Goal: Information Seeking & Learning: Learn about a topic

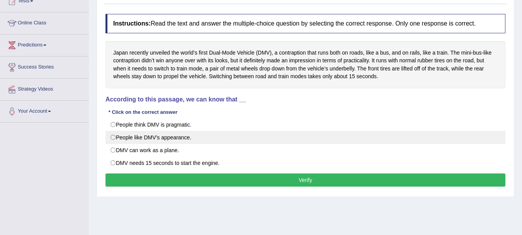
scroll to position [124, 0]
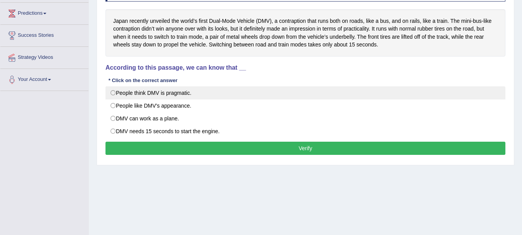
click at [161, 96] on label "People think DMV is pragmatic." at bounding box center [306, 92] width 400 height 13
radio input "true"
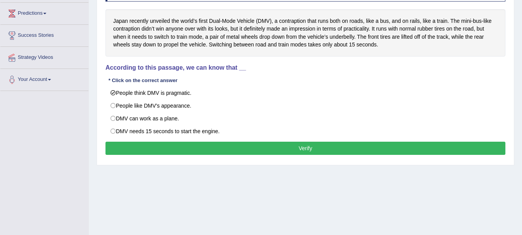
click at [169, 146] on button "Verify" at bounding box center [306, 147] width 400 height 13
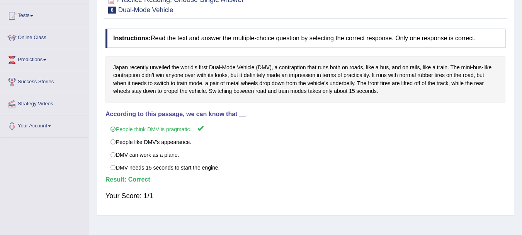
scroll to position [62, 0]
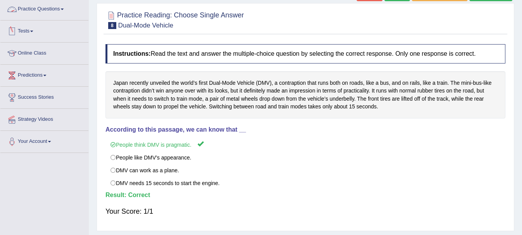
click at [45, 5] on link "Practice Questions" at bounding box center [44, 7] width 88 height 19
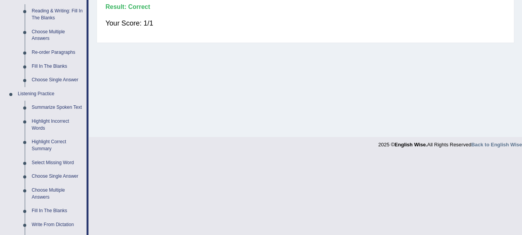
scroll to position [260, 0]
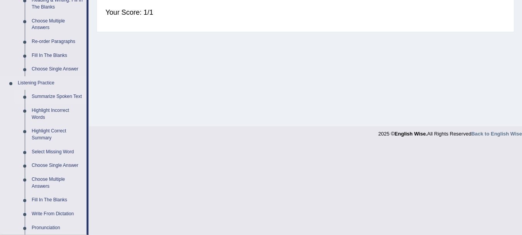
click at [56, 98] on link "Summarize Spoken Text" at bounding box center [57, 97] width 58 height 14
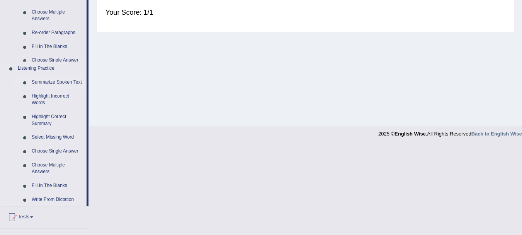
scroll to position [171, 0]
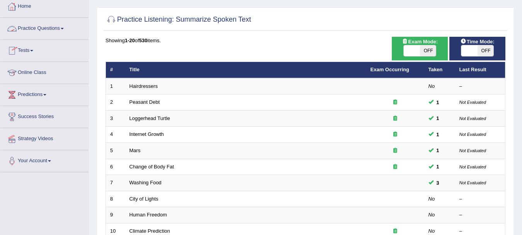
scroll to position [31, 0]
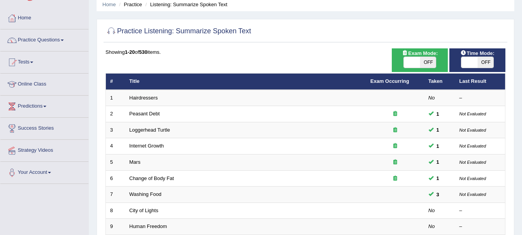
click at [37, 39] on link "Practice Questions" at bounding box center [44, 38] width 88 height 19
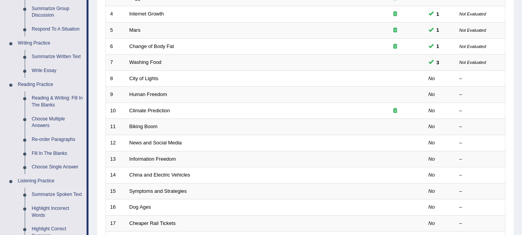
scroll to position [169, 0]
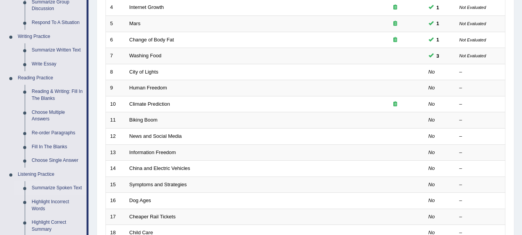
drag, startPoint x: 519, startPoint y: 104, endPoint x: 519, endPoint y: 138, distance: 34.4
click at [519, 138] on div "Home Practice Listening: Summarize Spoken Text Practice Listening: Summarize Sp…" at bounding box center [305, 77] width 433 height 492
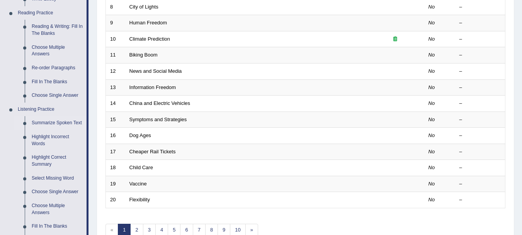
scroll to position [236, 0]
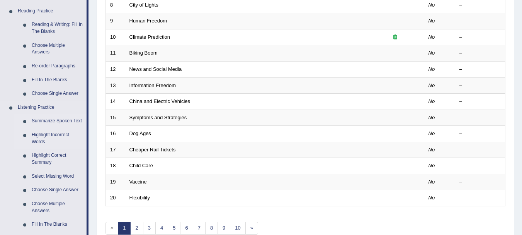
click at [50, 133] on link "Highlight Incorrect Words" at bounding box center [57, 138] width 58 height 20
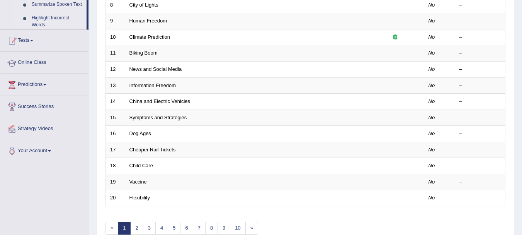
scroll to position [167, 0]
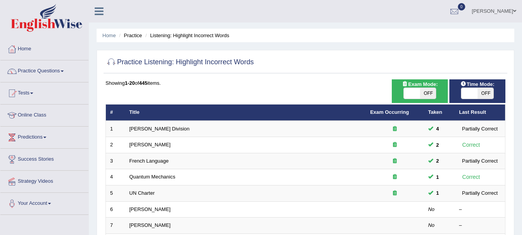
click at [281, 116] on th "Title" at bounding box center [245, 112] width 241 height 16
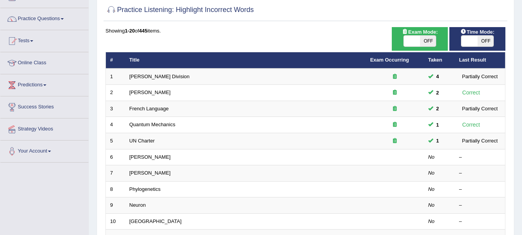
scroll to position [56, 0]
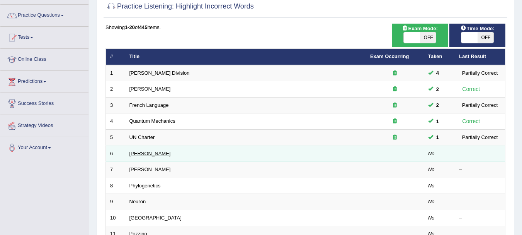
click at [140, 153] on link "Harold" at bounding box center [149, 153] width 41 height 6
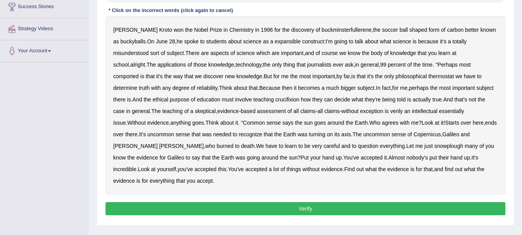
scroll to position [140, 0]
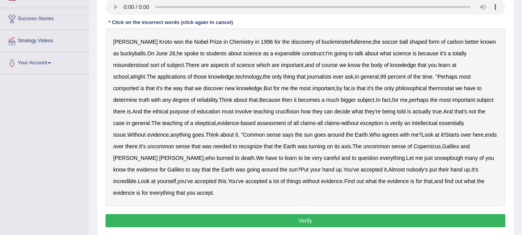
click at [281, 201] on div "Instructions: You will hear a recording. Below is a transcription of the record…" at bounding box center [306, 97] width 404 height 271
click at [282, 56] on b "expansible" at bounding box center [288, 53] width 26 height 6
click at [139, 85] on b "comported" at bounding box center [126, 88] width 26 height 6
click at [429, 87] on b "thermostat" at bounding box center [442, 88] width 26 height 6
click at [276, 112] on b "crucifixion" at bounding box center [288, 111] width 24 height 6
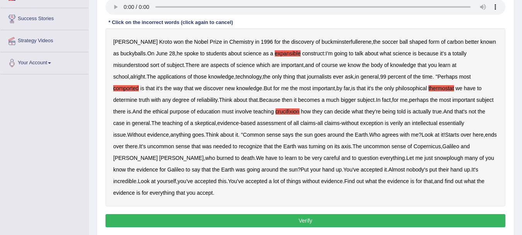
click at [390, 124] on b "verily" at bounding box center [396, 123] width 13 height 6
click at [439, 125] on b "essentially" at bounding box center [451, 123] width 25 height 6
click at [169, 131] on b "evidence" at bounding box center [158, 134] width 22 height 6
click at [434, 158] on b "snowplough" at bounding box center [448, 158] width 29 height 6
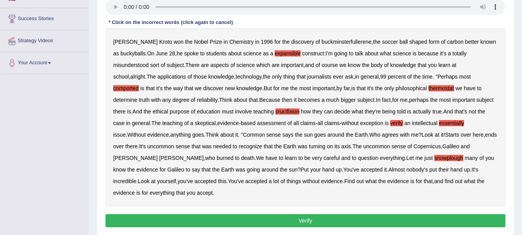
click at [411, 214] on button "Verify" at bounding box center [306, 220] width 400 height 13
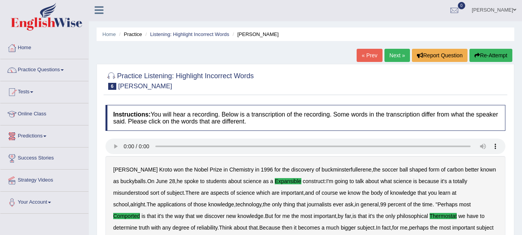
scroll to position [0, 0]
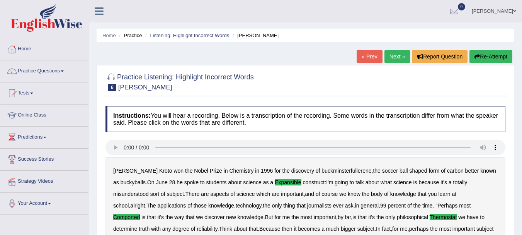
click at [391, 56] on link "Next »" at bounding box center [398, 56] width 26 height 13
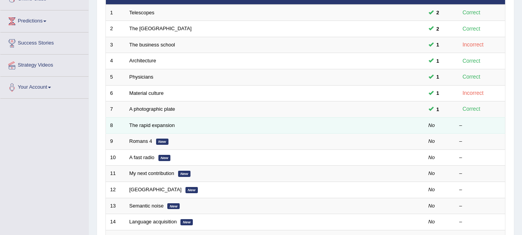
click at [409, 127] on td at bounding box center [395, 125] width 58 height 16
click at [154, 124] on link "The rapid expansion" at bounding box center [152, 125] width 46 height 6
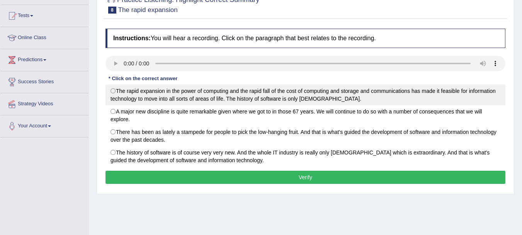
click at [174, 92] on label "The rapid expansion in the power of computing and the rapid fall of the cost of…" at bounding box center [306, 94] width 400 height 21
radio input "true"
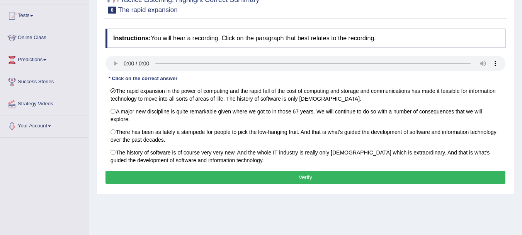
click at [301, 180] on button "Verify" at bounding box center [306, 176] width 400 height 13
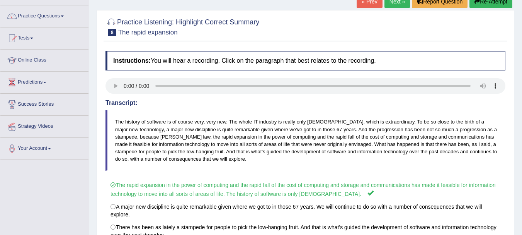
scroll to position [39, 0]
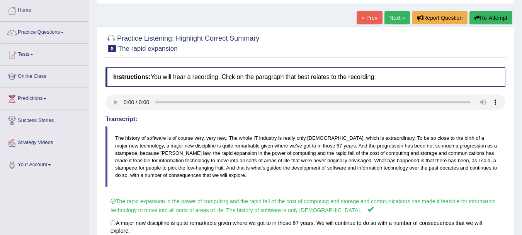
click at [398, 20] on link "Next »" at bounding box center [398, 17] width 26 height 13
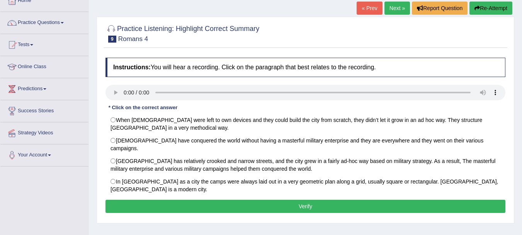
scroll to position [42, 0]
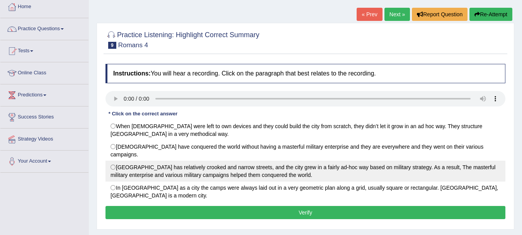
click at [120, 160] on label "[GEOGRAPHIC_DATA] has relatively crooked and narrow streets, and the city grew …" at bounding box center [306, 170] width 400 height 21
radio input "true"
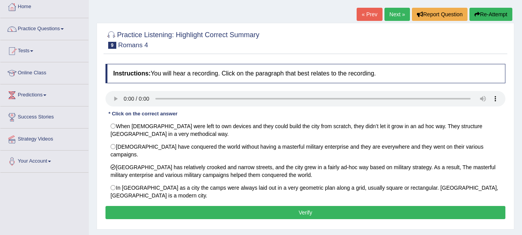
click at [295, 206] on button "Verify" at bounding box center [306, 212] width 400 height 13
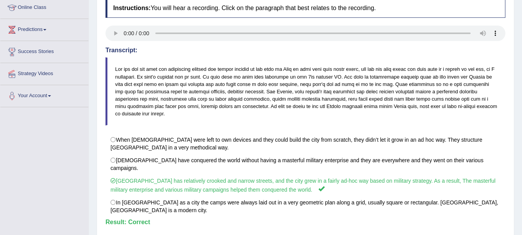
scroll to position [0, 0]
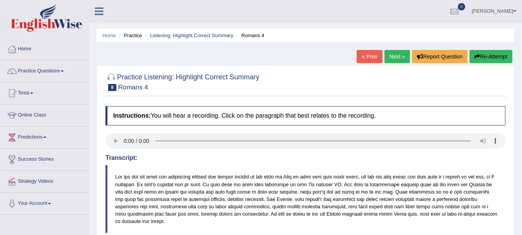
click at [400, 56] on link "Next »" at bounding box center [398, 56] width 26 height 13
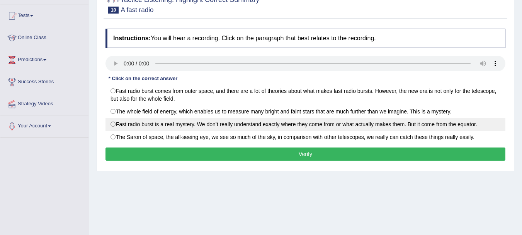
click at [252, 123] on label "Fast radio burst is a real mystery. We don’t really understand exactly where th…" at bounding box center [306, 123] width 400 height 13
radio input "true"
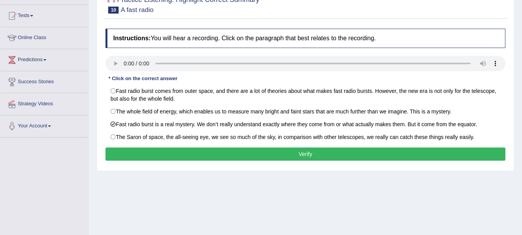
click at [261, 149] on button "Verify" at bounding box center [306, 153] width 400 height 13
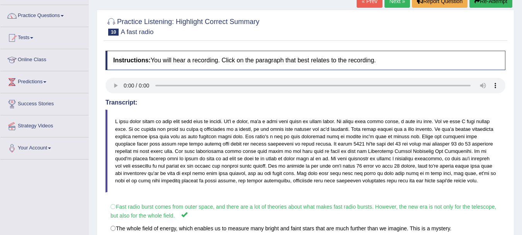
scroll to position [17, 0]
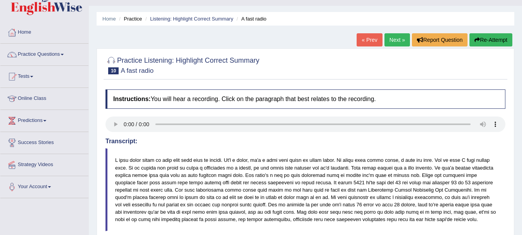
click at [394, 45] on link "Next »" at bounding box center [398, 39] width 26 height 13
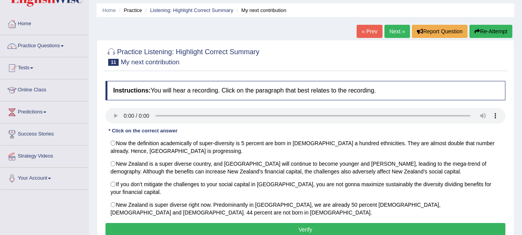
scroll to position [39, 0]
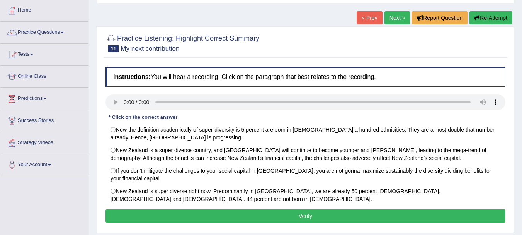
click at [518, 135] on div "Home Practice Listening: Highlight Correct Summary My next contribution « Prev …" at bounding box center [305, 154] width 433 height 386
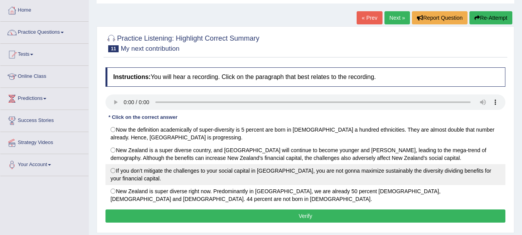
click at [280, 174] on label "If you don’t mitigate the challenges to your social capital in [GEOGRAPHIC_DATA…" at bounding box center [306, 174] width 400 height 21
radio input "true"
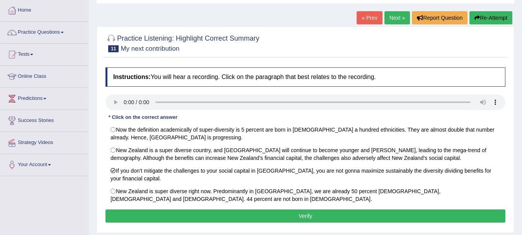
click at [240, 211] on button "Verify" at bounding box center [306, 215] width 400 height 13
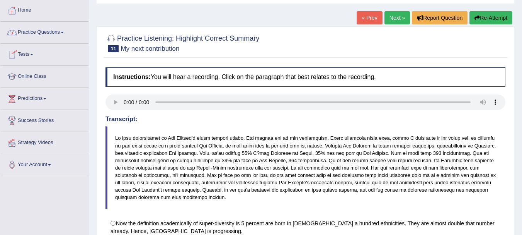
click at [30, 33] on link "Practice Questions" at bounding box center [44, 31] width 88 height 19
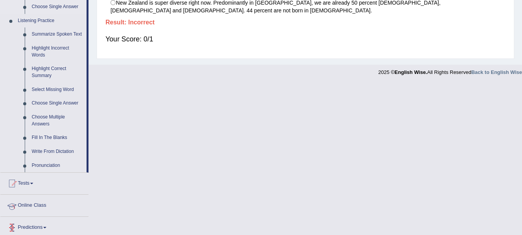
scroll to position [309, 0]
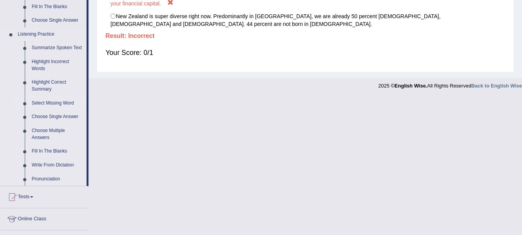
click at [46, 103] on link "Select Missing Word" at bounding box center [57, 103] width 58 height 14
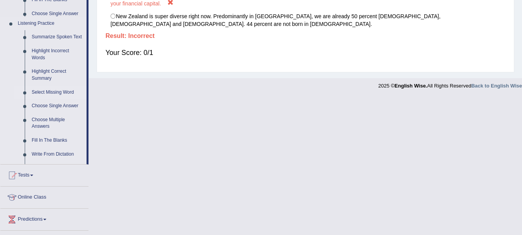
scroll to position [174, 0]
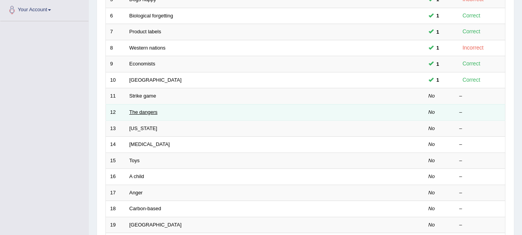
click at [140, 111] on link "The dangers" at bounding box center [143, 112] width 28 height 6
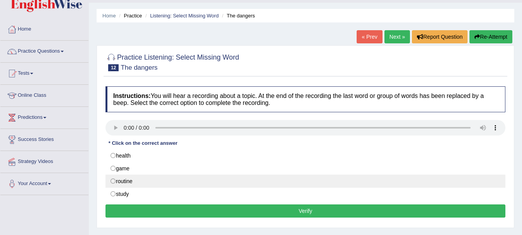
scroll to position [39, 0]
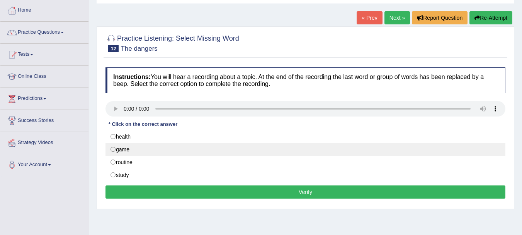
click at [113, 149] on label "game" at bounding box center [306, 149] width 400 height 13
radio input "true"
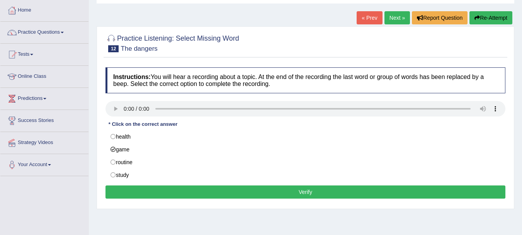
click at [121, 191] on button "Verify" at bounding box center [306, 191] width 400 height 13
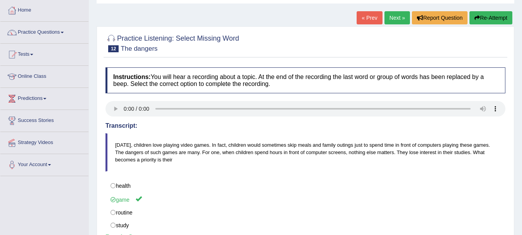
click at [392, 20] on link "Next »" at bounding box center [398, 17] width 26 height 13
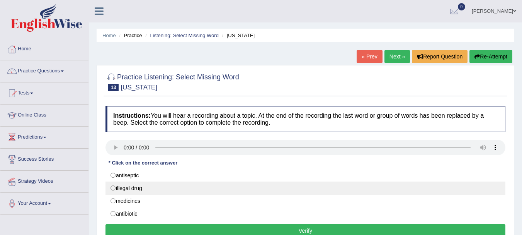
click at [136, 187] on label "illegal drug" at bounding box center [306, 187] width 400 height 13
radio input "true"
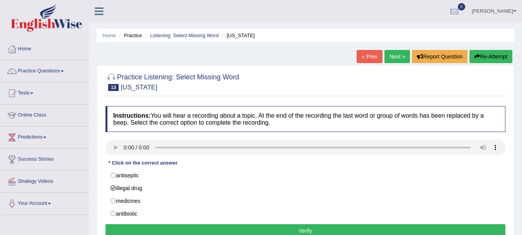
click at [145, 228] on button "Verify" at bounding box center [306, 230] width 400 height 13
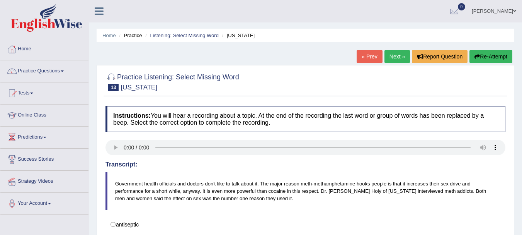
click at [403, 55] on link "Next »" at bounding box center [398, 56] width 26 height 13
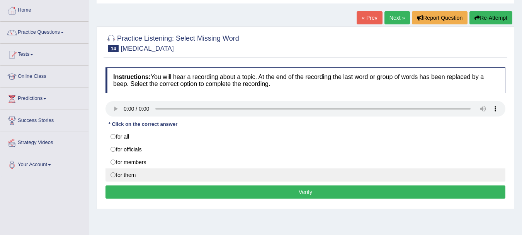
click at [116, 175] on label "for them" at bounding box center [306, 174] width 400 height 13
radio input "true"
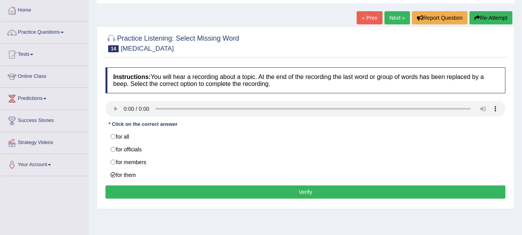
click at [142, 191] on button "Verify" at bounding box center [306, 191] width 400 height 13
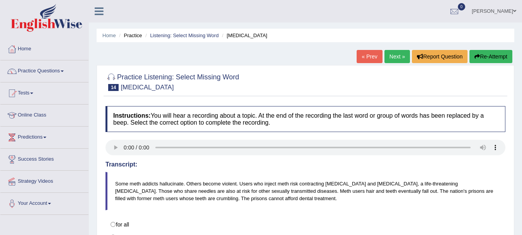
click at [393, 55] on link "Next »" at bounding box center [398, 56] width 26 height 13
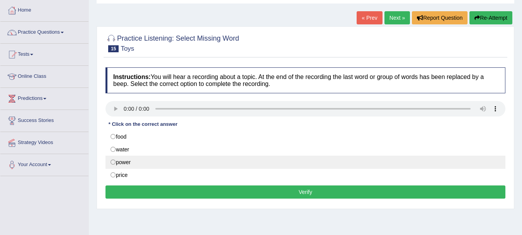
click at [125, 165] on label "power" at bounding box center [306, 161] width 400 height 13
radio input "true"
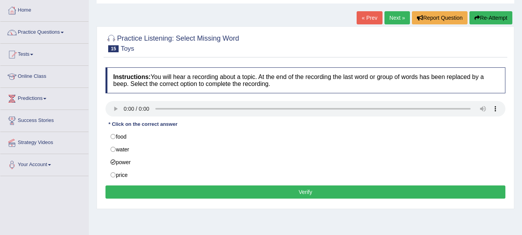
click at [128, 183] on div "Instructions: You will hear a recording about a topic. At the end of the record…" at bounding box center [306, 133] width 404 height 141
click at [128, 187] on button "Verify" at bounding box center [306, 191] width 400 height 13
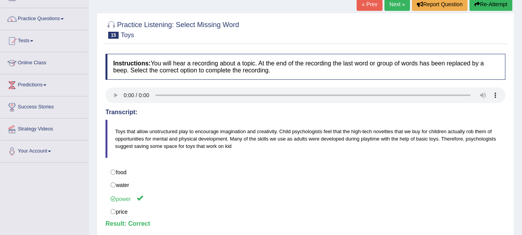
scroll to position [39, 0]
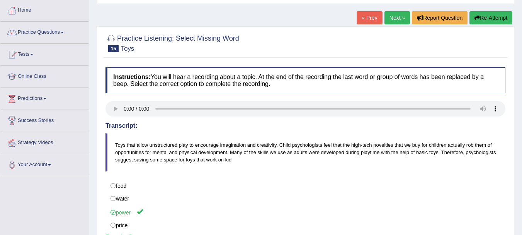
click at [398, 18] on link "Next »" at bounding box center [398, 17] width 26 height 13
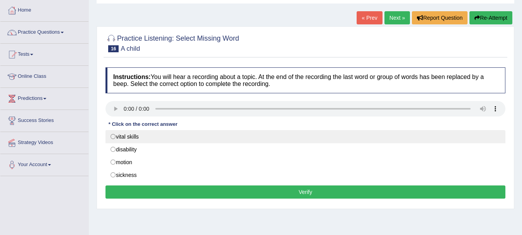
click at [129, 136] on label "vital skills" at bounding box center [306, 136] width 400 height 13
radio input "true"
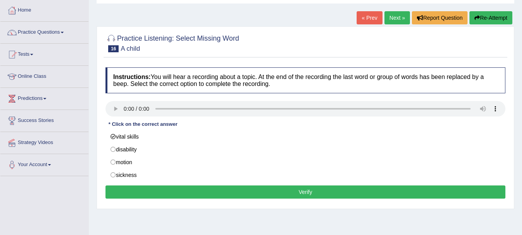
click at [135, 188] on button "Verify" at bounding box center [306, 191] width 400 height 13
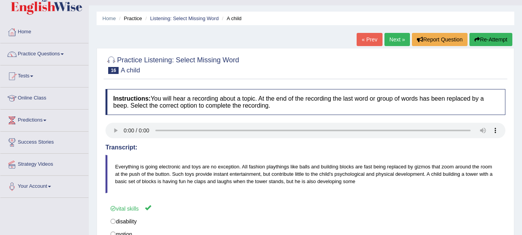
scroll to position [17, 0]
click at [401, 42] on link "Next »" at bounding box center [398, 39] width 26 height 13
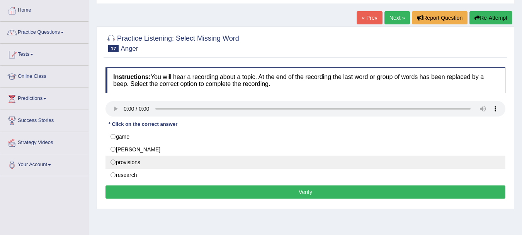
click at [128, 164] on label "provisions" at bounding box center [306, 161] width 400 height 13
radio input "true"
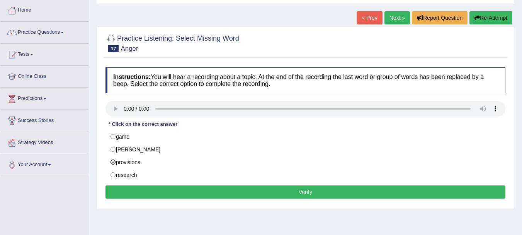
click at [134, 189] on button "Verify" at bounding box center [306, 191] width 400 height 13
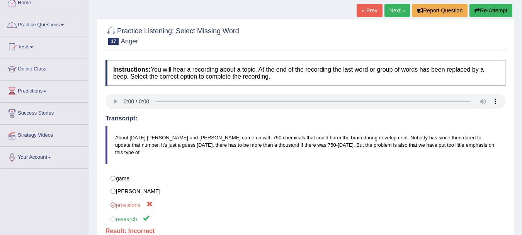
scroll to position [39, 0]
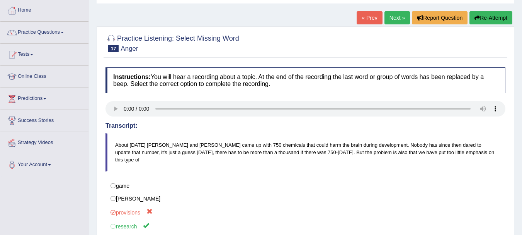
click at [397, 18] on link "Next »" at bounding box center [398, 17] width 26 height 13
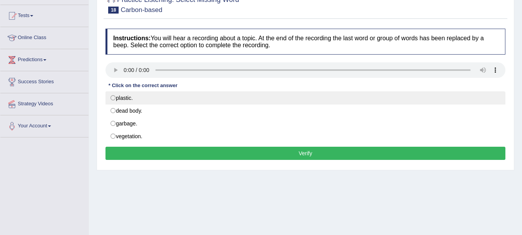
click at [153, 98] on label "plastic." at bounding box center [306, 97] width 400 height 13
radio input "true"
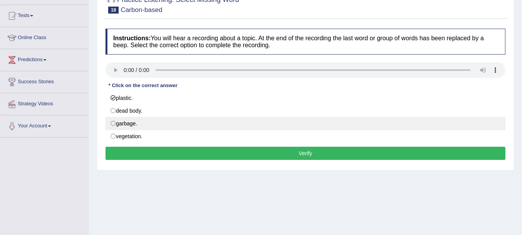
click at [144, 124] on label "garbage." at bounding box center [306, 123] width 400 height 13
radio input "true"
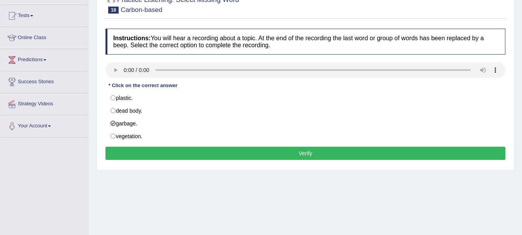
click at [141, 151] on button "Verify" at bounding box center [306, 152] width 400 height 13
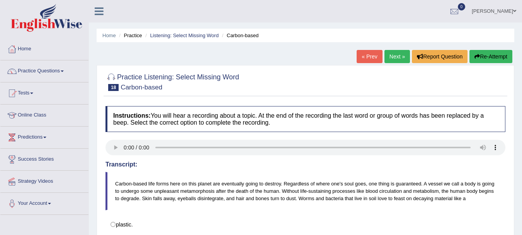
click at [394, 56] on link "Next »" at bounding box center [398, 56] width 26 height 13
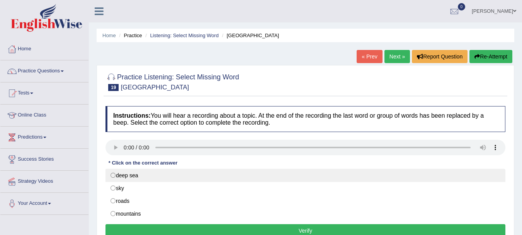
click at [139, 175] on label "deep sea" at bounding box center [306, 175] width 400 height 13
radio input "true"
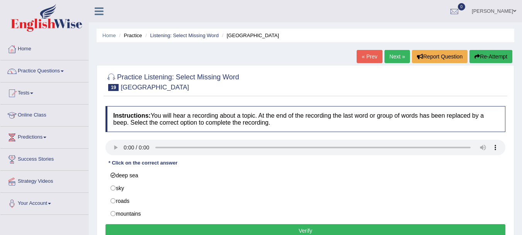
click at [140, 226] on button "Verify" at bounding box center [306, 230] width 400 height 13
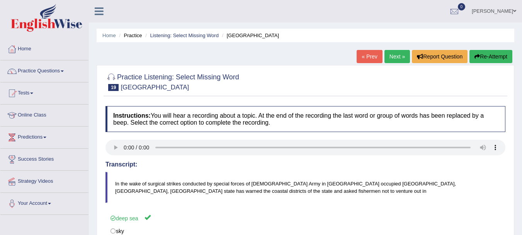
click at [393, 56] on link "Next »" at bounding box center [398, 56] width 26 height 13
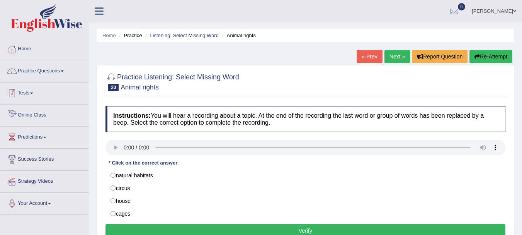
click at [75, 91] on link "Tests" at bounding box center [44, 91] width 88 height 19
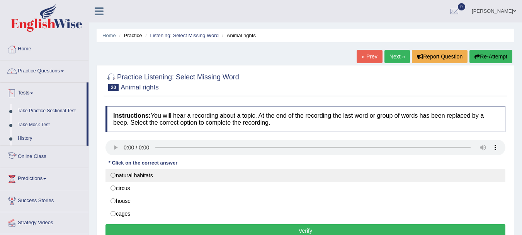
click at [128, 175] on label "natural habitats" at bounding box center [306, 175] width 400 height 13
radio input "true"
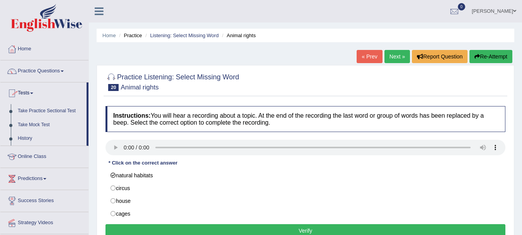
click at [162, 230] on button "Verify" at bounding box center [306, 230] width 400 height 13
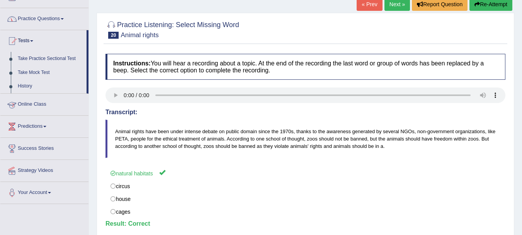
scroll to position [39, 0]
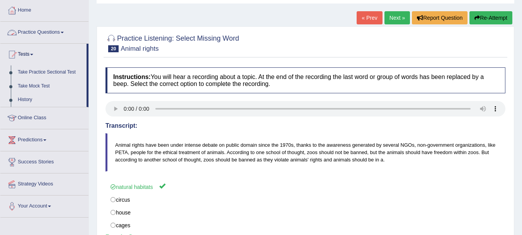
click at [33, 31] on link "Practice Questions" at bounding box center [44, 31] width 88 height 19
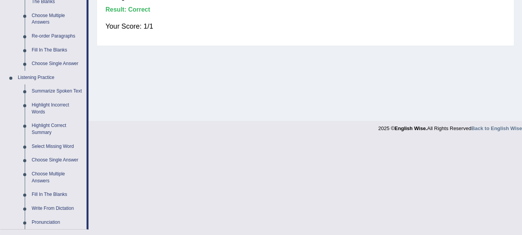
scroll to position [267, 0]
drag, startPoint x: 519, startPoint y: 177, endPoint x: 519, endPoint y: 186, distance: 8.5
click at [55, 158] on link "Choose Single Answer" at bounding box center [57, 159] width 58 height 14
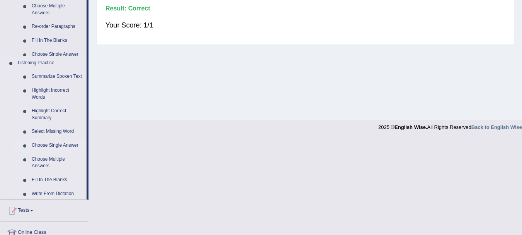
scroll to position [146, 0]
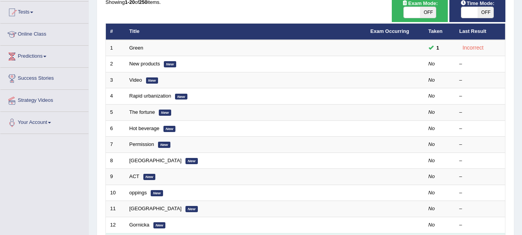
scroll to position [39, 0]
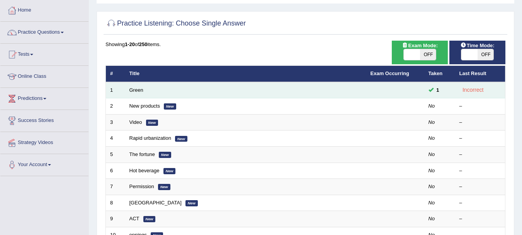
click at [140, 93] on td "Green" at bounding box center [245, 90] width 241 height 16
click at [140, 90] on link "Green" at bounding box center [136, 90] width 14 height 6
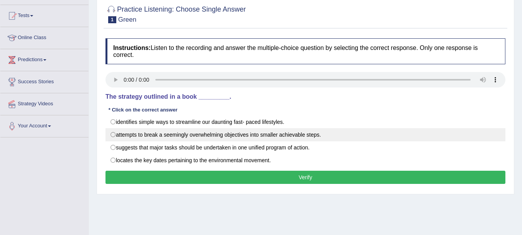
click at [257, 131] on label "attempts to break a seemingly overwhelming objectives into smaller achievable s…" at bounding box center [306, 134] width 400 height 13
radio input "true"
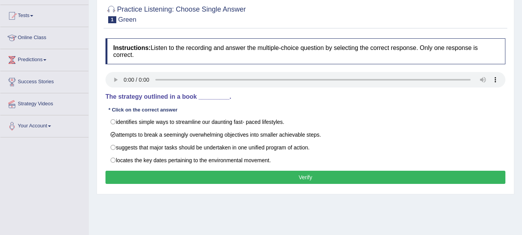
click at [222, 184] on button "Verify" at bounding box center [306, 176] width 400 height 13
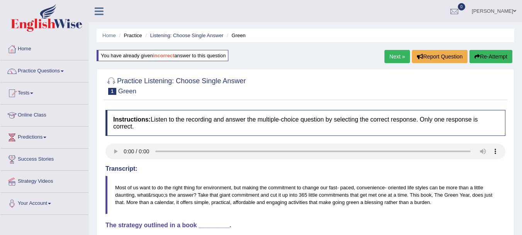
click at [399, 59] on link "Next »" at bounding box center [398, 56] width 26 height 13
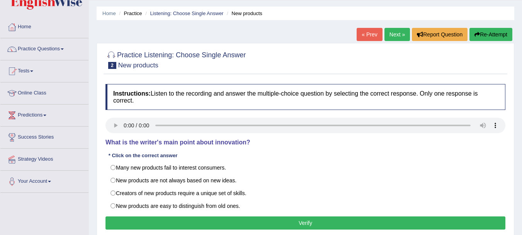
scroll to position [77, 0]
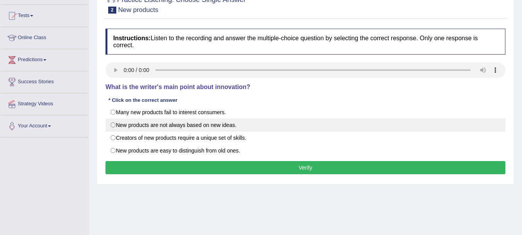
click at [163, 121] on label "New products are not always based on new ideas." at bounding box center [306, 124] width 400 height 13
radio input "true"
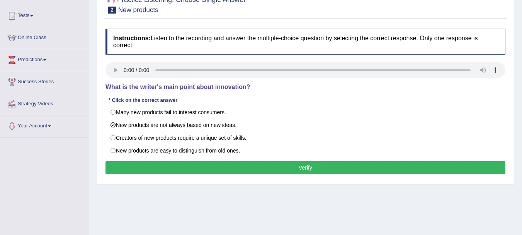
click at [153, 166] on button "Verify" at bounding box center [306, 167] width 400 height 13
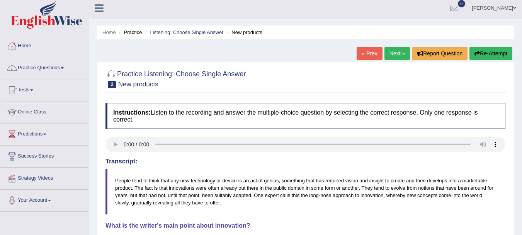
scroll to position [0, 0]
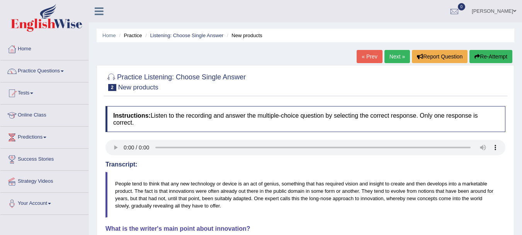
click at [386, 55] on link "Next »" at bounding box center [398, 56] width 26 height 13
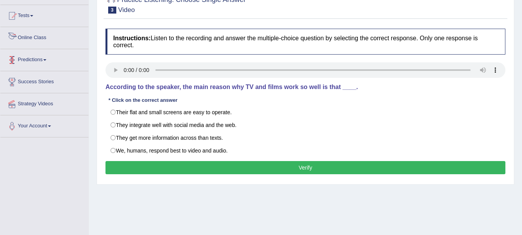
scroll to position [77, 0]
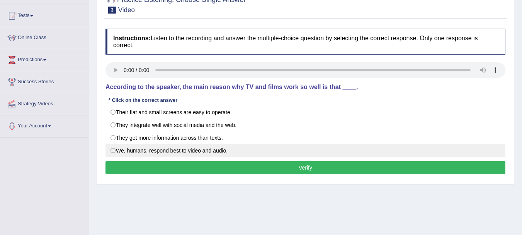
click at [143, 150] on label "We, humans, respond best to video and audio." at bounding box center [306, 150] width 400 height 13
radio input "true"
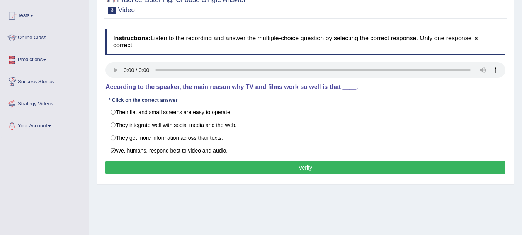
click at [113, 171] on button "Verify" at bounding box center [306, 167] width 400 height 13
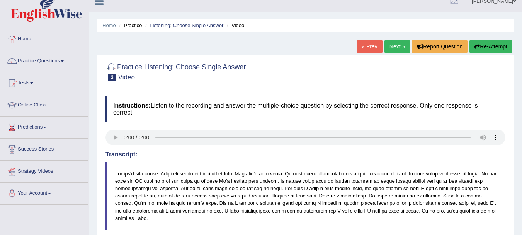
scroll to position [0, 0]
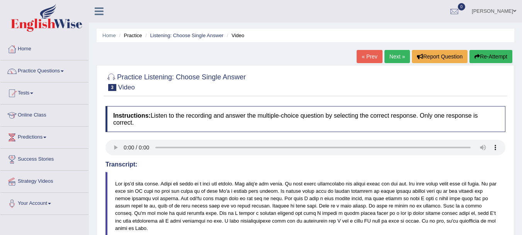
click at [398, 55] on link "Next »" at bounding box center [398, 56] width 26 height 13
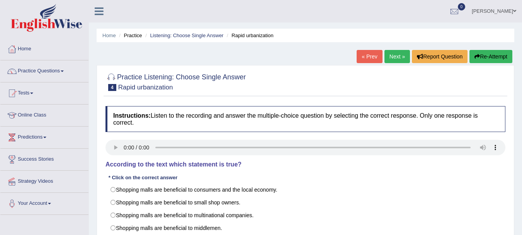
scroll to position [39, 0]
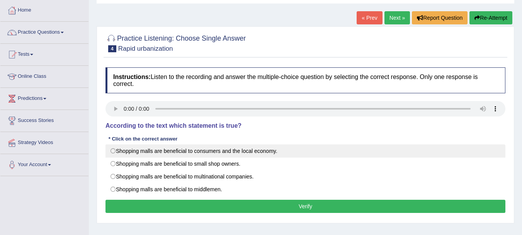
click at [227, 150] on label "Shopping malls are beneficial to consumers and the local economy." at bounding box center [306, 150] width 400 height 13
radio input "true"
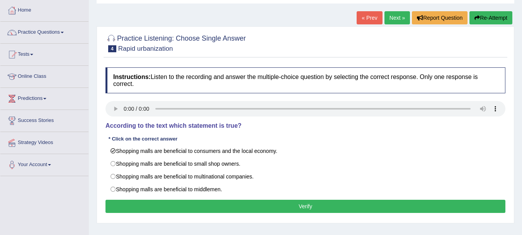
click at [186, 205] on button "Verify" at bounding box center [306, 205] width 400 height 13
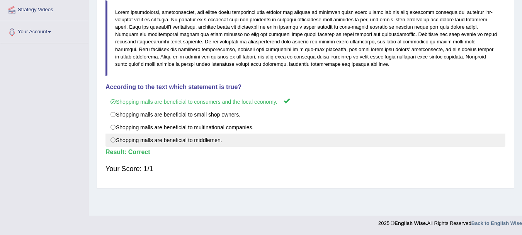
scroll to position [17, 0]
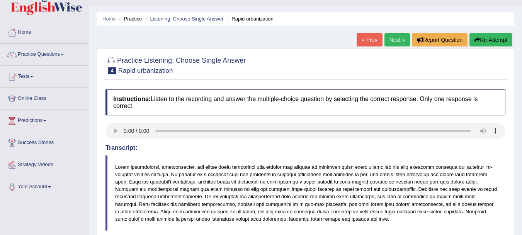
click at [397, 43] on link "Next »" at bounding box center [398, 39] width 26 height 13
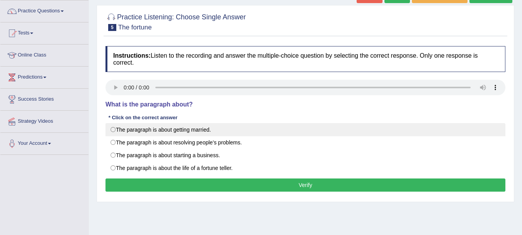
scroll to position [116, 0]
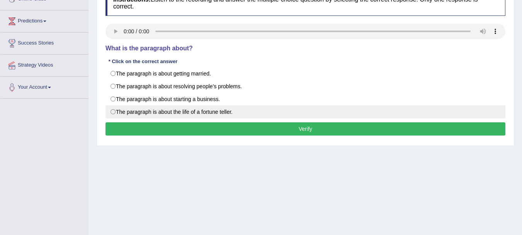
click at [174, 111] on label "The paragraph is about the life of a fortune teller." at bounding box center [306, 111] width 400 height 13
radio input "true"
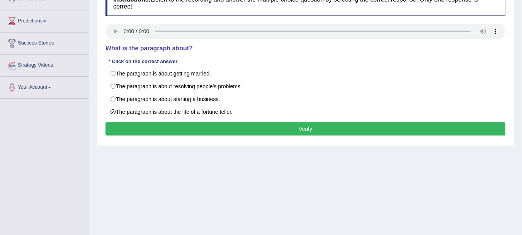
click at [192, 131] on button "Verify" at bounding box center [306, 128] width 400 height 13
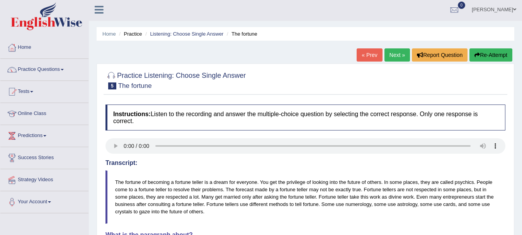
scroll to position [0, 0]
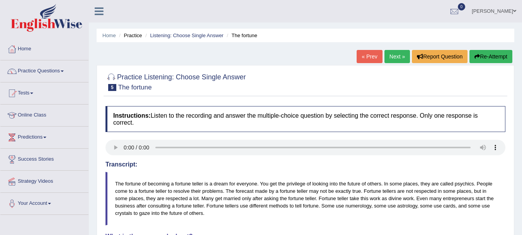
click at [395, 58] on link "Next »" at bounding box center [398, 56] width 26 height 13
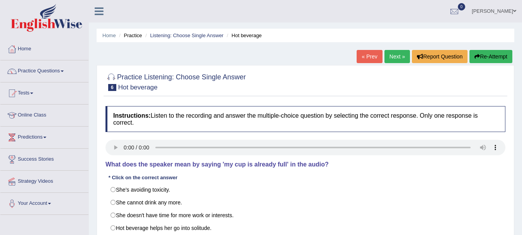
scroll to position [39, 0]
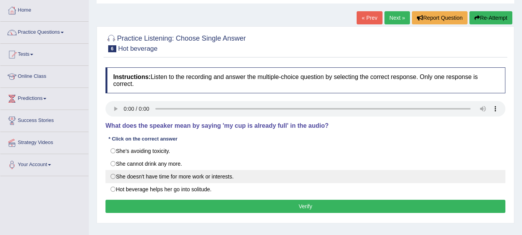
click at [224, 176] on label "She doesn't have time for more work or interests." at bounding box center [306, 176] width 400 height 13
radio input "true"
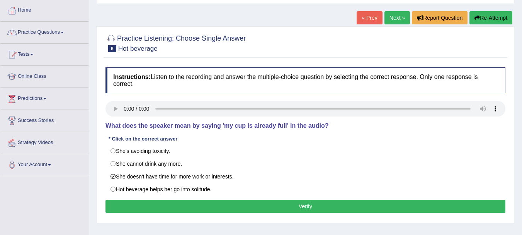
click at [129, 208] on button "Verify" at bounding box center [306, 205] width 400 height 13
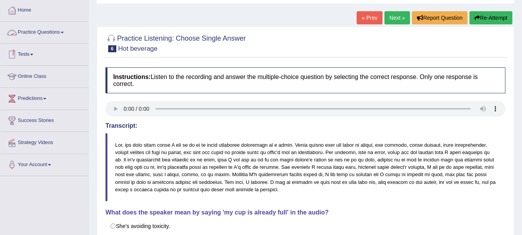
click at [64, 33] on link "Practice Questions" at bounding box center [44, 31] width 88 height 19
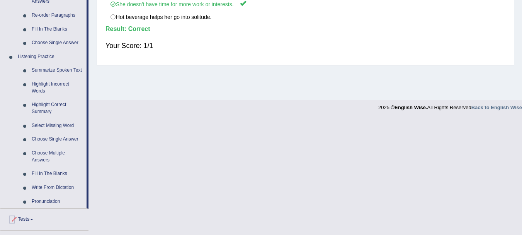
scroll to position [288, 0]
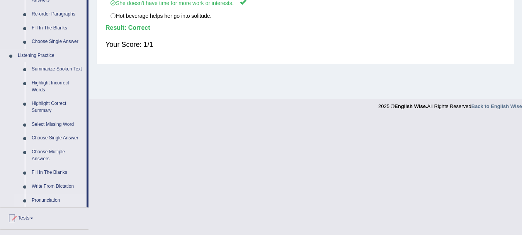
click at [53, 197] on link "Pronunciation" at bounding box center [57, 200] width 58 height 14
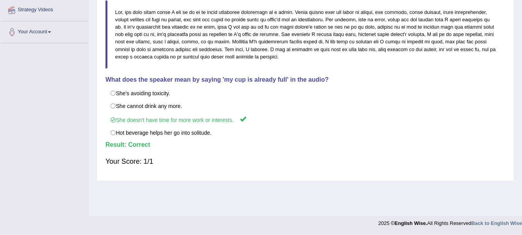
scroll to position [114, 0]
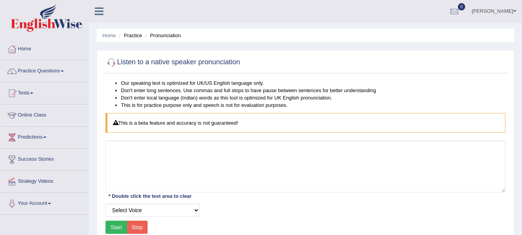
click at [119, 228] on button "Start" at bounding box center [117, 226] width 22 height 13
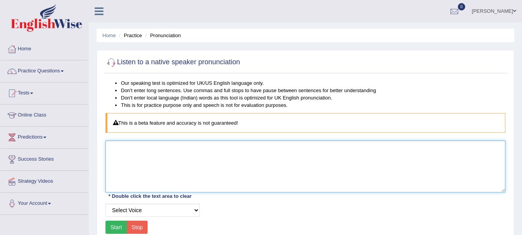
click at [150, 149] on textarea at bounding box center [306, 166] width 400 height 52
click at [150, 148] on textarea at bounding box center [306, 166] width 400 height 52
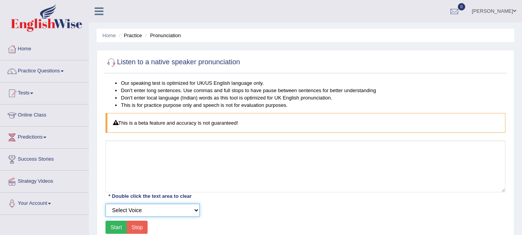
click at [175, 212] on select "Select Voice UK English [DEMOGRAPHIC_DATA] UK English [DEMOGRAPHIC_DATA]" at bounding box center [153, 209] width 94 height 13
select select "2"
click at [106, 203] on select "Select Voice UK English [DEMOGRAPHIC_DATA] UK English [DEMOGRAPHIC_DATA]" at bounding box center [153, 209] width 94 height 13
click at [115, 226] on button "Start" at bounding box center [117, 226] width 22 height 13
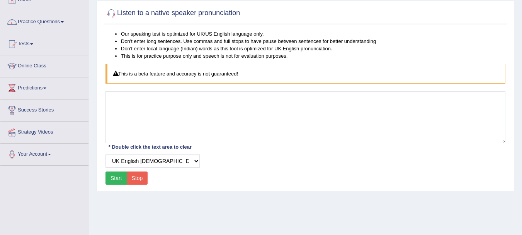
scroll to position [50, 0]
click at [139, 177] on button "Stop" at bounding box center [137, 176] width 21 height 13
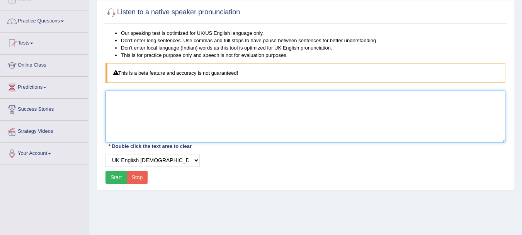
click at [163, 99] on textarea at bounding box center [306, 116] width 400 height 52
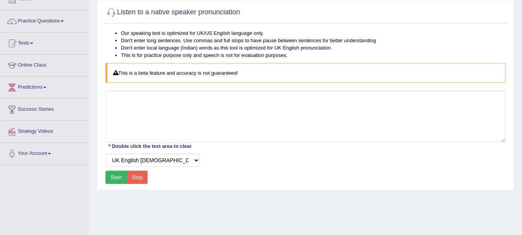
click at [117, 175] on button "Start" at bounding box center [117, 176] width 22 height 13
click at [135, 178] on button "Stop" at bounding box center [137, 176] width 21 height 13
click at [134, 147] on div "* Double click the text area to clear" at bounding box center [150, 146] width 89 height 8
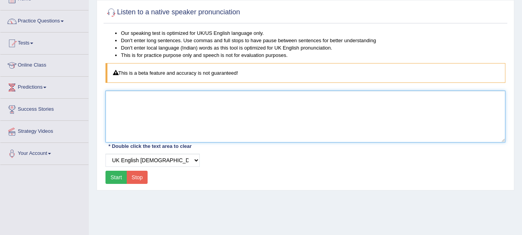
click at [138, 128] on textarea at bounding box center [306, 116] width 400 height 52
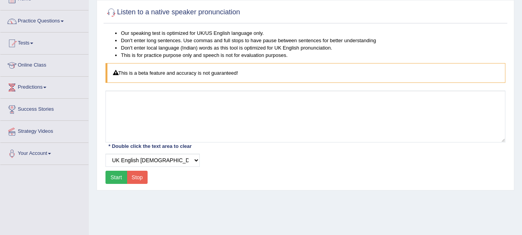
click at [113, 173] on button "Start" at bounding box center [117, 176] width 22 height 13
click at [147, 146] on div "* Double click the text area to clear" at bounding box center [150, 146] width 89 height 8
click at [196, 159] on select "Select Voice UK English [DEMOGRAPHIC_DATA] UK English [DEMOGRAPHIC_DATA]" at bounding box center [153, 159] width 94 height 13
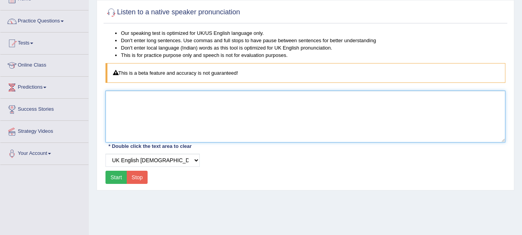
click at [212, 118] on textarea at bounding box center [306, 116] width 400 height 52
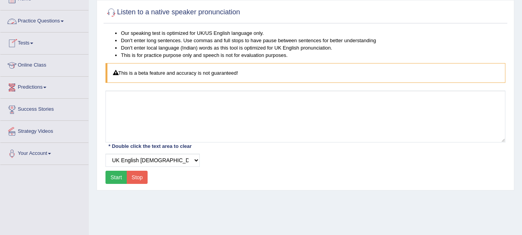
click at [46, 16] on link "Practice Questions" at bounding box center [44, 19] width 88 height 19
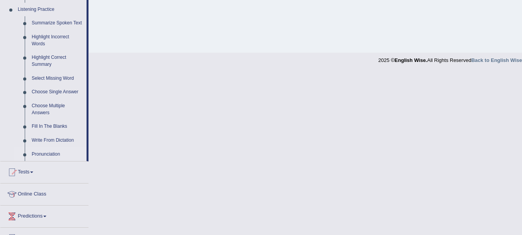
scroll to position [339, 0]
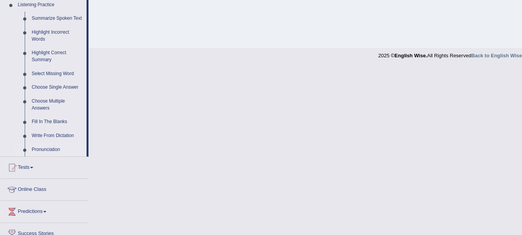
click at [56, 150] on link "Pronunciation" at bounding box center [57, 150] width 58 height 14
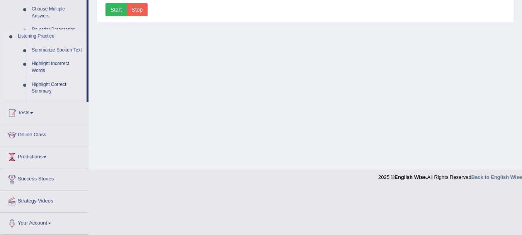
scroll to position [171, 0]
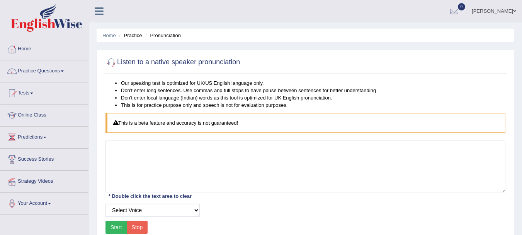
click at [136, 127] on div "This is a beta feature and accuracy is not guaranteed!" at bounding box center [306, 123] width 400 height 20
click at [133, 206] on select "Select Voice UK English Female UK English Male" at bounding box center [153, 209] width 94 height 13
select select "6"
click at [106, 203] on select "Select Voice UK English Female UK English Male" at bounding box center [153, 209] width 94 height 13
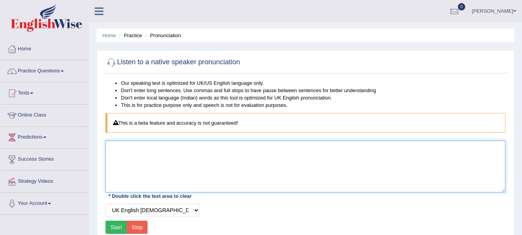
click at [146, 171] on textarea at bounding box center [306, 166] width 400 height 52
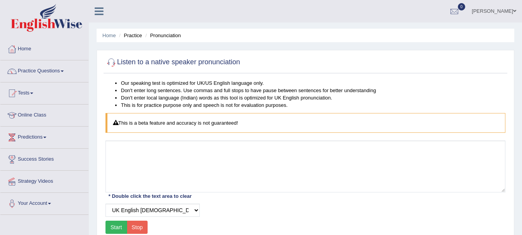
click at [118, 226] on button "Start" at bounding box center [117, 226] width 22 height 13
click at [64, 71] on span at bounding box center [62, 71] width 3 height 2
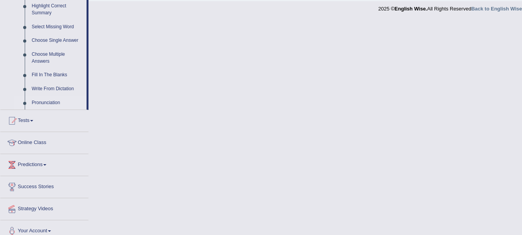
scroll to position [388, 0]
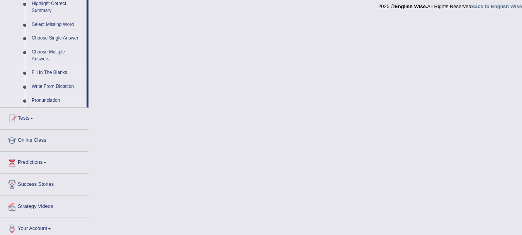
click at [51, 70] on link "Fill In The Blanks" at bounding box center [57, 73] width 58 height 14
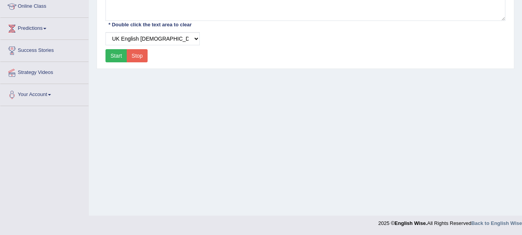
scroll to position [147, 0]
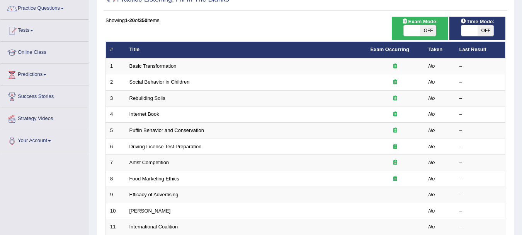
scroll to position [69, 0]
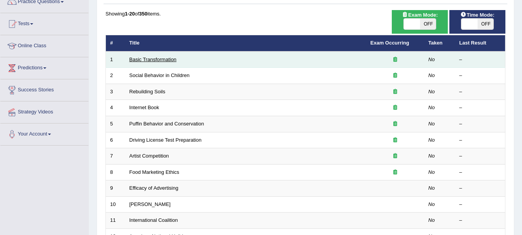
click at [156, 58] on link "Basic Transformation" at bounding box center [152, 59] width 47 height 6
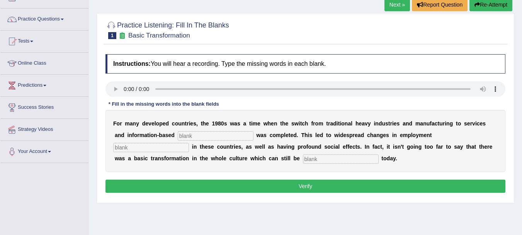
scroll to position [54, 0]
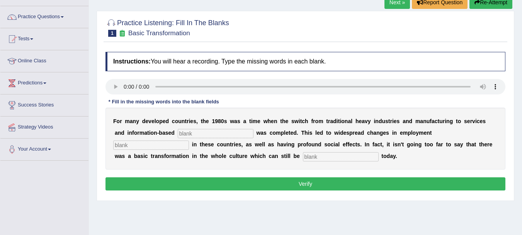
click at [221, 135] on input "text" at bounding box center [216, 133] width 76 height 9
click at [208, 133] on input "text" at bounding box center [216, 133] width 76 height 9
click at [178, 131] on input "text" at bounding box center [216, 133] width 76 height 9
type input "bas"
click at [189, 140] on input "text" at bounding box center [151, 144] width 76 height 9
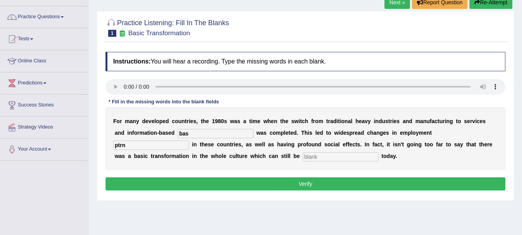
type input "ptrn"
click at [303, 156] on input "text" at bounding box center [341, 156] width 76 height 9
type input "obserb"
click at [189, 129] on input "bas" at bounding box center [216, 133] width 76 height 9
type input "based"
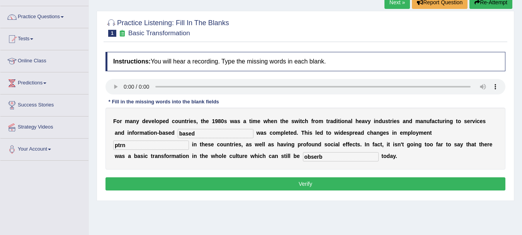
click at [189, 140] on input "ptrn" at bounding box center [151, 144] width 76 height 9
type input "pattern"
click at [254, 183] on button "Verify" at bounding box center [306, 183] width 400 height 13
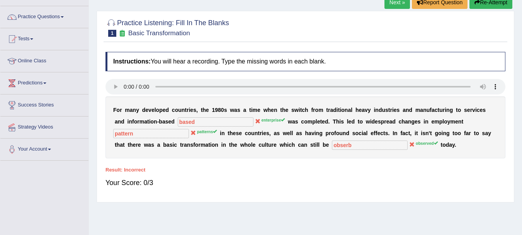
click at [397, 3] on link "Next »" at bounding box center [398, 2] width 26 height 13
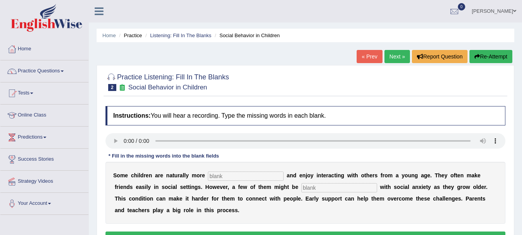
click at [225, 176] on input "text" at bounding box center [246, 175] width 76 height 9
type input "socl"
click at [301, 190] on input "text" at bounding box center [339, 187] width 76 height 9
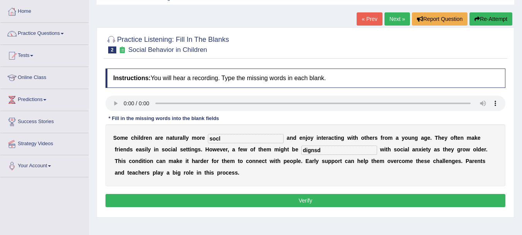
scroll to position [38, 0]
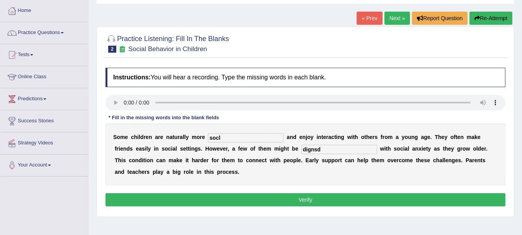
type input "dignsd"
click at [228, 140] on input "socl" at bounding box center [246, 137] width 76 height 9
type input "sociablr"
click at [301, 151] on input "dignsd" at bounding box center [339, 149] width 76 height 9
type input "dignosed"
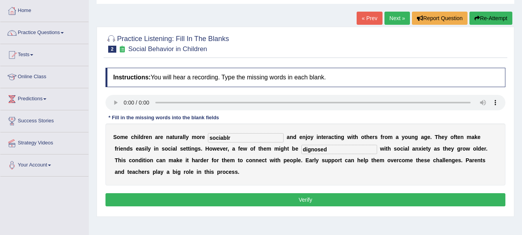
click at [232, 141] on input "sociablr" at bounding box center [246, 137] width 76 height 9
type input "sociable"
click at [248, 194] on button "Verify" at bounding box center [306, 199] width 400 height 13
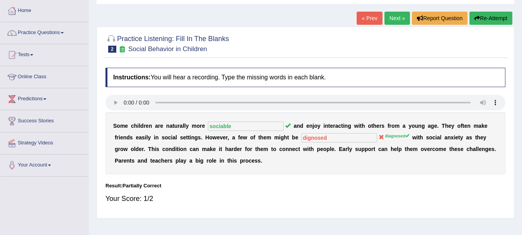
click at [399, 16] on link "Next »" at bounding box center [398, 18] width 26 height 13
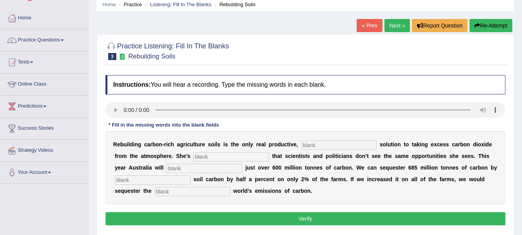
scroll to position [31, 0]
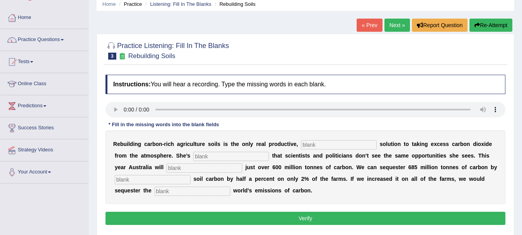
click at [306, 143] on input "text" at bounding box center [339, 144] width 76 height 9
type input "prmnt"
click at [208, 157] on input "text" at bounding box center [231, 155] width 76 height 9
type input "frtrd"
click at [167, 170] on input "text" at bounding box center [205, 167] width 76 height 9
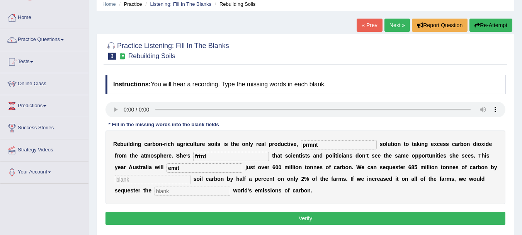
type input "emit"
click at [191, 175] on input "text" at bounding box center [153, 179] width 76 height 9
type input "incrng"
click at [230, 186] on input "text" at bounding box center [193, 190] width 76 height 9
type input "e"
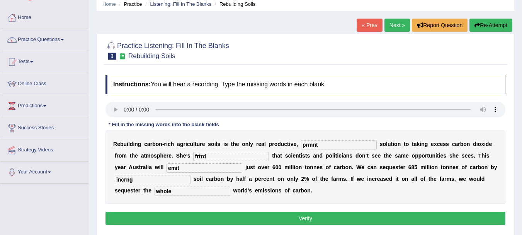
type input "whole"
click at [191, 175] on input "incrng" at bounding box center [153, 179] width 76 height 9
type input "increasing"
click at [214, 154] on input "frtrd" at bounding box center [231, 155] width 76 height 9
type input "frustrated"
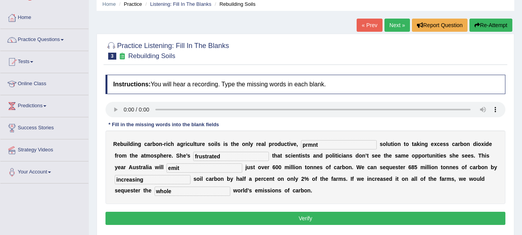
click at [307, 144] on input "prmnt" at bounding box center [339, 144] width 76 height 9
type input "permanent"
click at [191, 217] on button "Verify" at bounding box center [306, 217] width 400 height 13
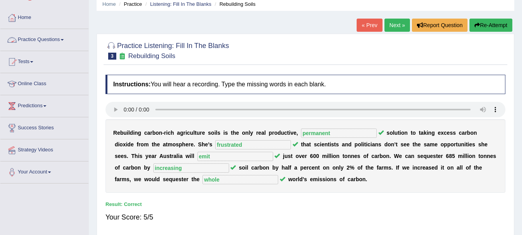
click at [39, 41] on link "Practice Questions" at bounding box center [44, 38] width 88 height 19
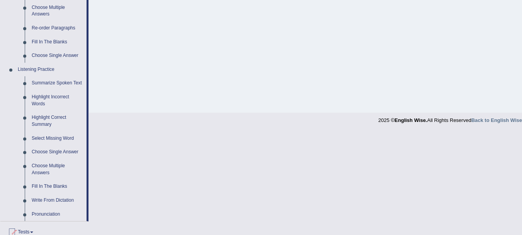
scroll to position [393, 0]
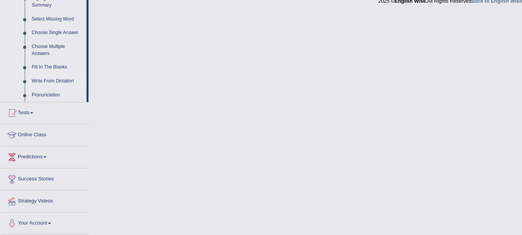
click at [46, 80] on link "Write From Dictation" at bounding box center [57, 81] width 58 height 14
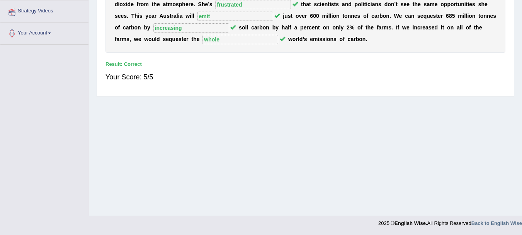
scroll to position [95, 0]
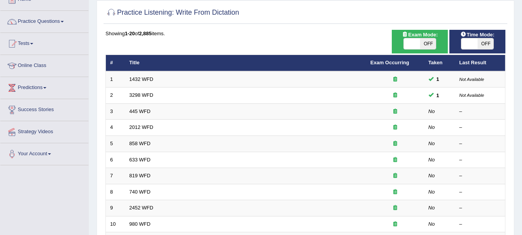
scroll to position [31, 0]
